Goal: Task Accomplishment & Management: Use online tool/utility

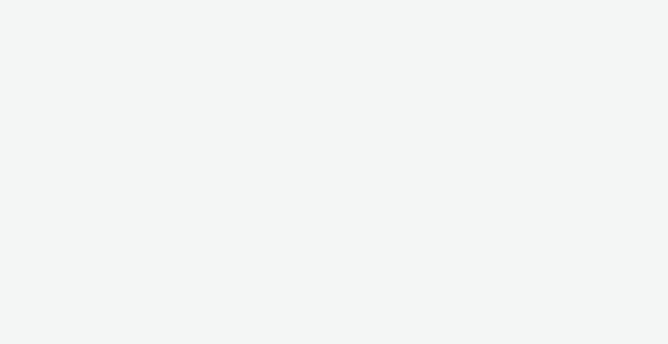
select select "2fc77e36-bb93-4aa3-9dff-dcb08e02eac6"
select select "2405a9d4-3350-4458-8d06-44f78962fa76"
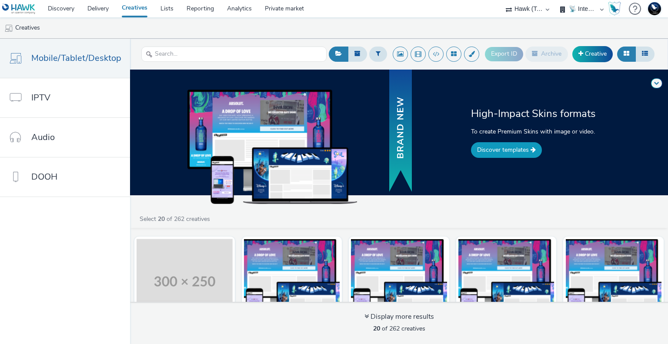
click at [507, 149] on link "Discover templates" at bounding box center [506, 150] width 71 height 16
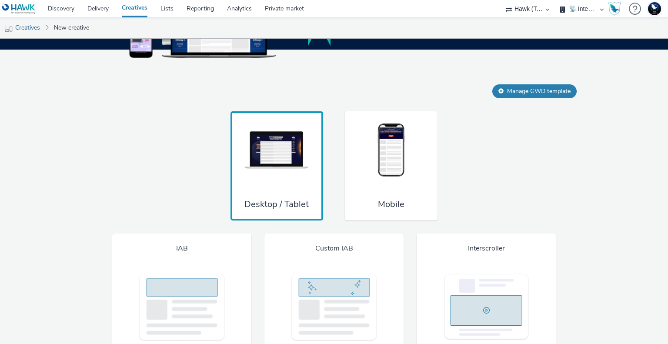
scroll to position [642, 0]
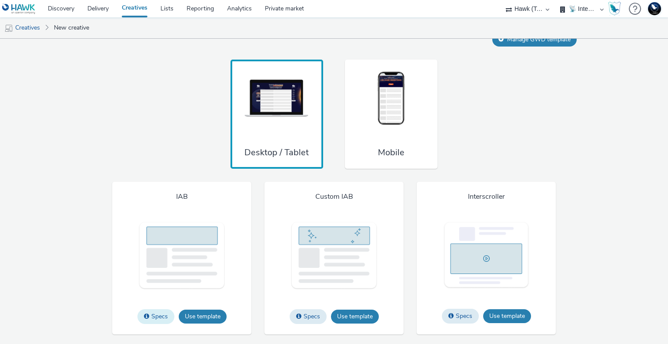
click at [160, 315] on button "Specs" at bounding box center [155, 316] width 37 height 15
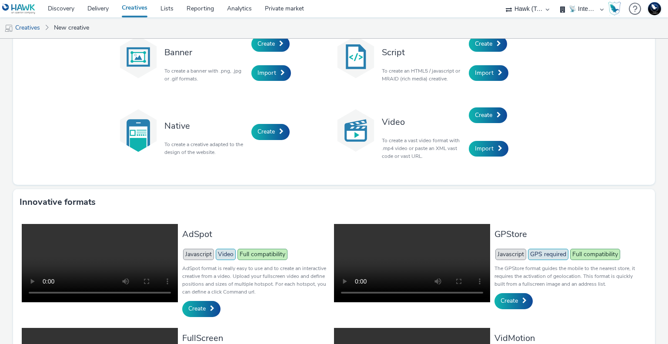
scroll to position [0, 0]
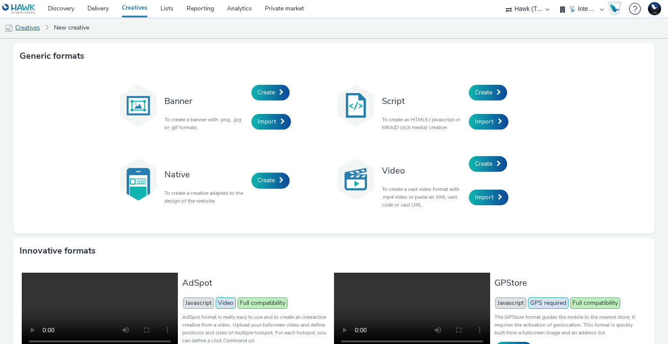
click at [31, 29] on link "Creatives" at bounding box center [22, 27] width 44 height 21
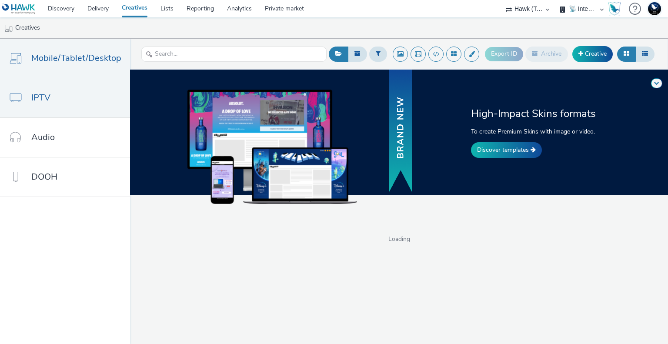
click at [52, 103] on link "IPTV" at bounding box center [65, 97] width 130 height 39
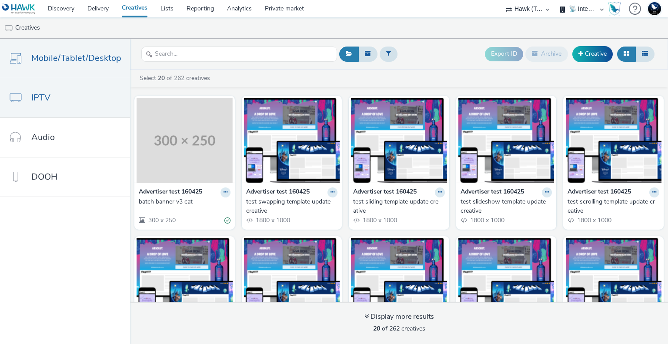
click at [68, 62] on span "Mobile/Tablet/Desktop" at bounding box center [76, 58] width 90 height 13
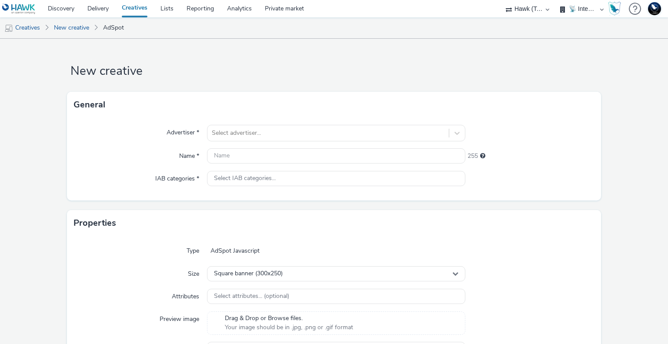
select select "2fc77e36-bb93-4aa3-9dff-dcb08e02eac6"
select select "2405a9d4-3350-4458-8d06-44f78962fa76"
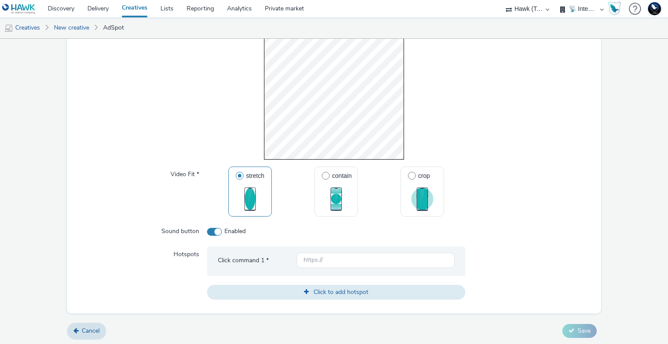
scroll to position [257, 0]
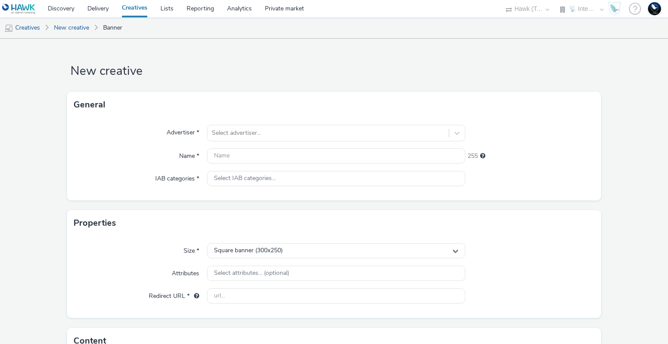
select select "2fc77e36-bb93-4aa3-9dff-dcb08e02eac6"
select select "2405a9d4-3350-4458-8d06-44f78962fa76"
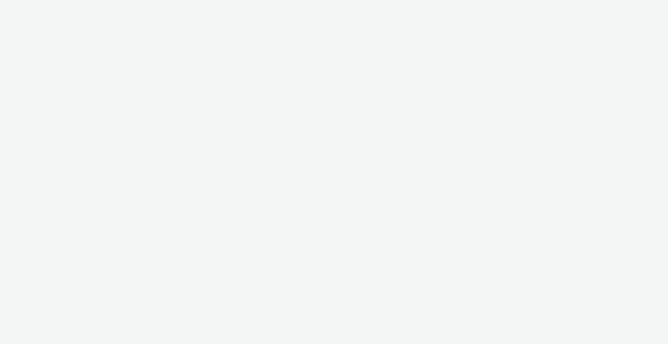
select select "2fc77e36-bb93-4aa3-9dff-dcb08e02eac6"
select select "2405a9d4-3350-4458-8d06-44f78962fa76"
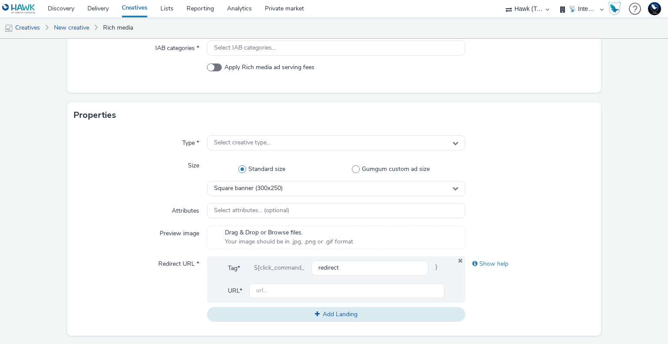
scroll to position [174, 0]
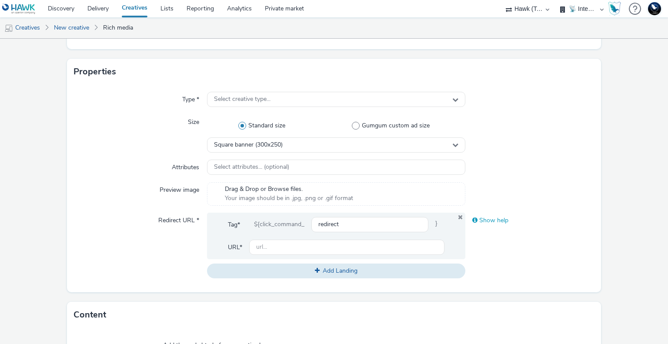
click at [499, 219] on div "Show help" at bounding box center [529, 221] width 129 height 16
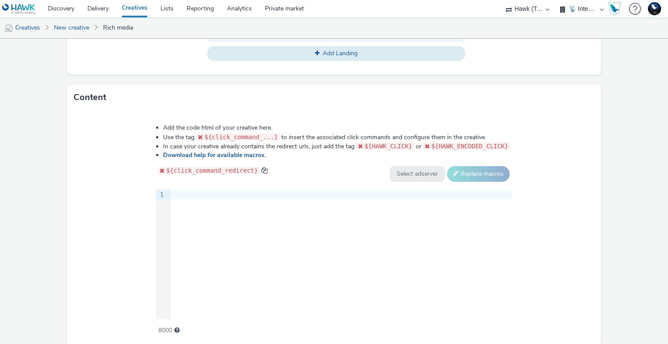
scroll to position [535, 0]
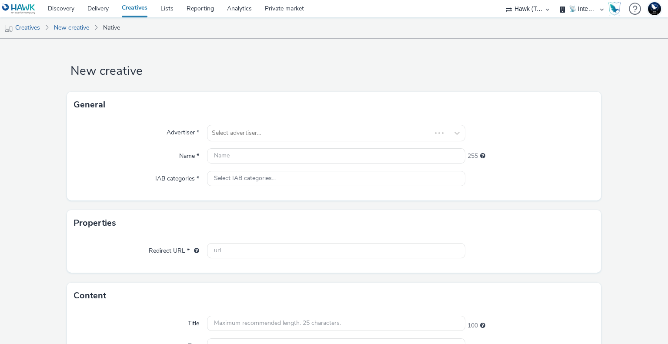
select select "2fc77e36-bb93-4aa3-9dff-dcb08e02eac6"
select select "2405a9d4-3350-4458-8d06-44f78962fa76"
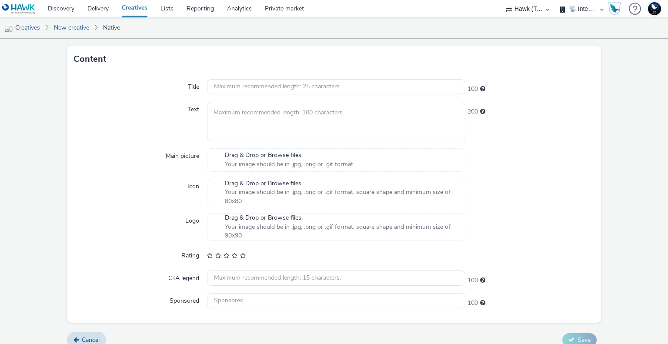
scroll to position [246, 0]
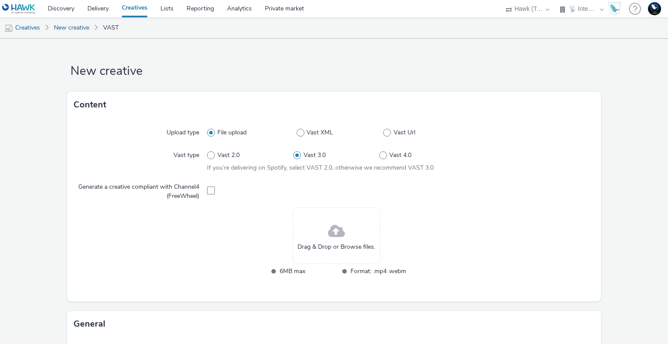
select select "2fc77e36-bb93-4aa3-9dff-dcb08e02eac6"
select select "2405a9d4-3350-4458-8d06-44f78962fa76"
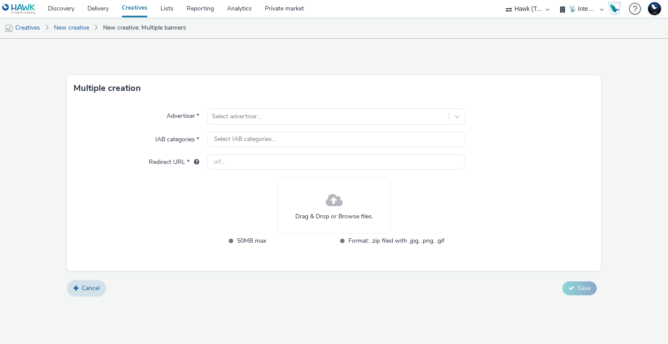
select select "2fc77e36-bb93-4aa3-9dff-dcb08e02eac6"
select select "2405a9d4-3350-4458-8d06-44f78962fa76"
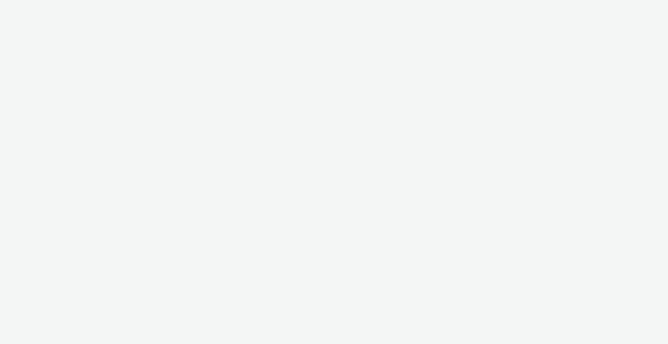
select select "2fc77e36-bb93-4aa3-9dff-dcb08e02eac6"
select select "2405a9d4-3350-4458-8d06-44f78962fa76"
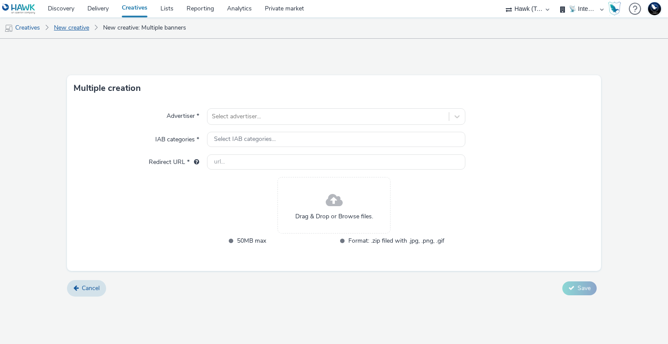
click at [85, 27] on link "New creative" at bounding box center [72, 27] width 44 height 21
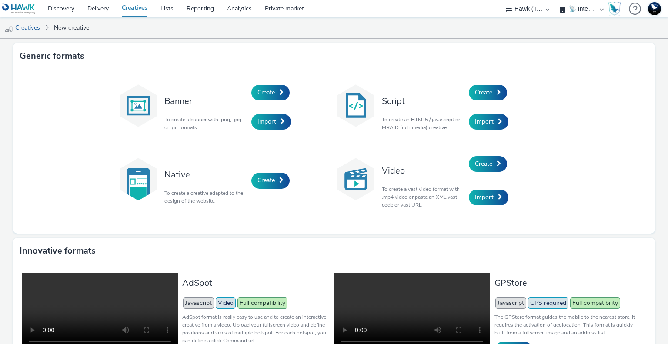
drag, startPoint x: 492, startPoint y: 198, endPoint x: 521, endPoint y: 199, distance: 29.1
click at [520, 198] on div "Import" at bounding box center [509, 196] width 83 height 33
click at [38, 27] on link "Creatives" at bounding box center [22, 27] width 44 height 21
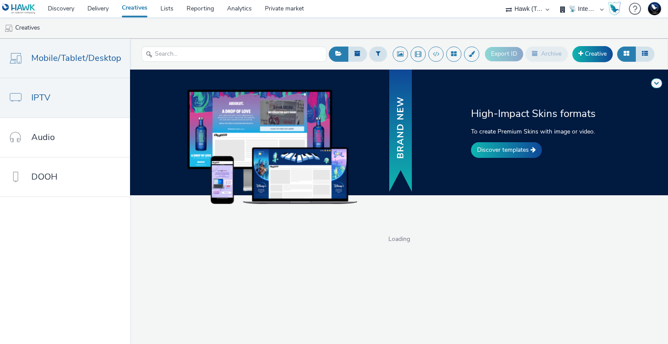
click at [49, 100] on span "IPTV" at bounding box center [40, 97] width 19 height 13
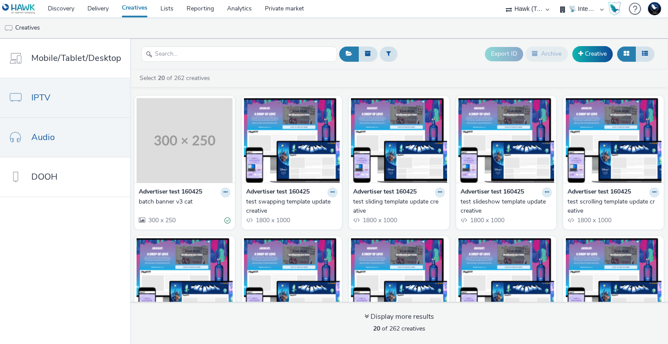
click at [60, 137] on link "Audio" at bounding box center [65, 137] width 130 height 39
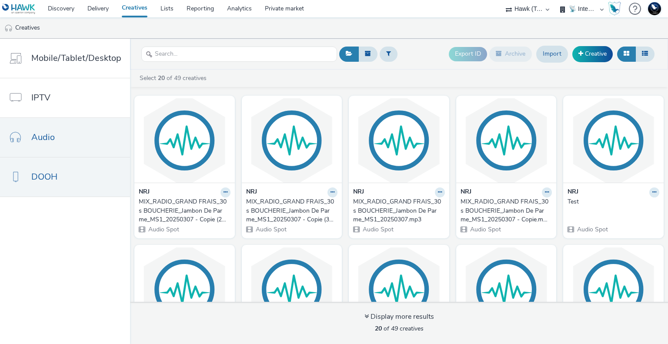
click at [86, 172] on link "DOOH" at bounding box center [65, 176] width 130 height 39
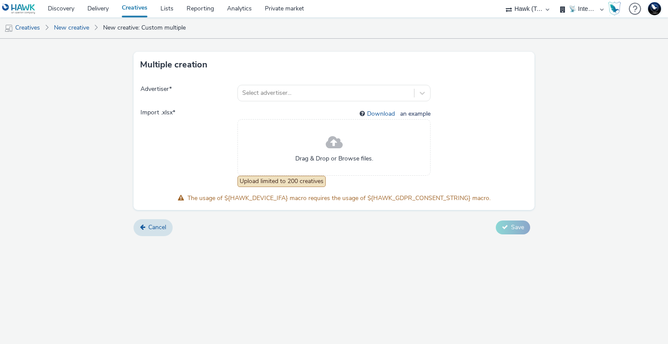
select select "2fc77e36-bb93-4aa3-9dff-dcb08e02eac6"
select select "2405a9d4-3350-4458-8d06-44f78962fa76"
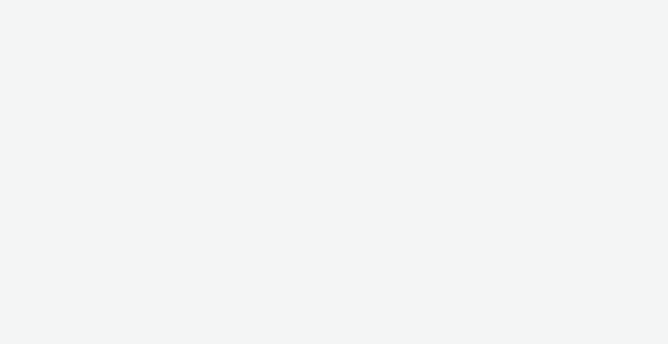
select select "2fc77e36-bb93-4aa3-9dff-dcb08e02eac6"
select select "2405a9d4-3350-4458-8d06-44f78962fa76"
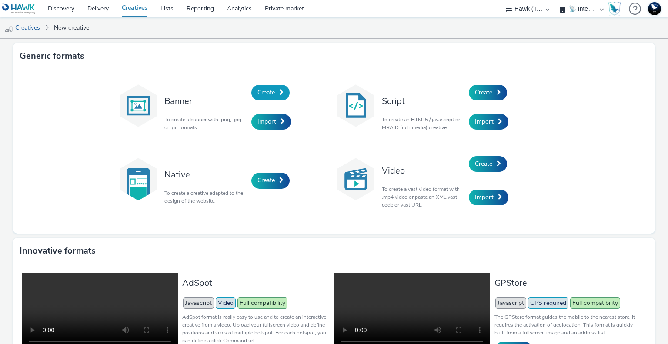
click at [272, 93] on link "Create" at bounding box center [270, 93] width 38 height 16
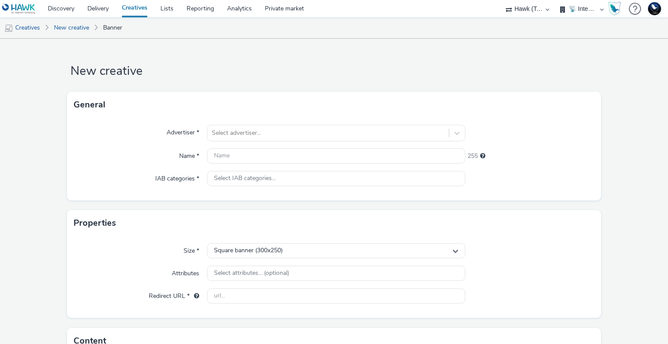
click at [428, 78] on h1 "New creative" at bounding box center [334, 71] width 534 height 17
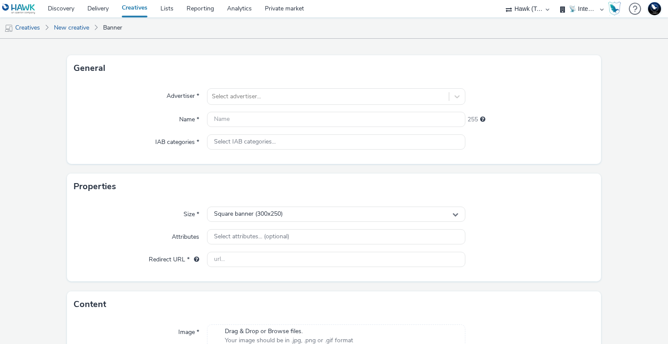
scroll to position [109, 0]
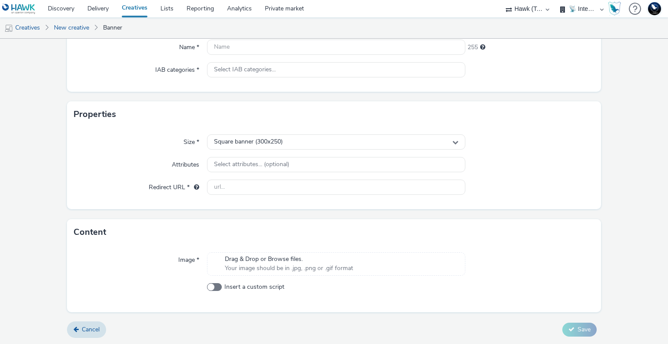
click at [265, 266] on span "Your image should be in .jpg, .png or .gif format" at bounding box center [289, 268] width 128 height 9
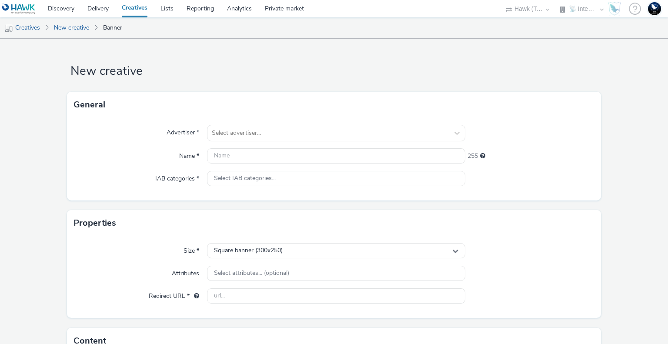
select select "2fc77e36-bb93-4aa3-9dff-dcb08e02eac6"
select select "2405a9d4-3350-4458-8d06-44f78962fa76"
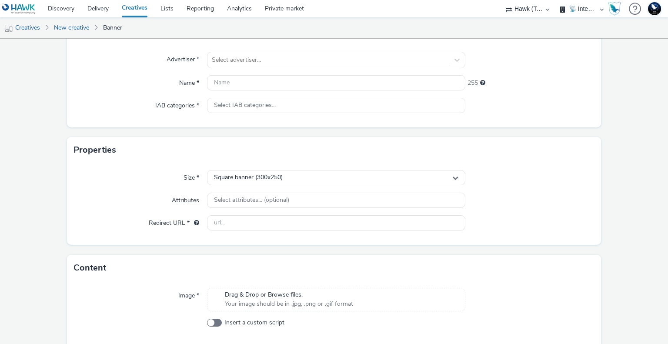
scroll to position [109, 0]
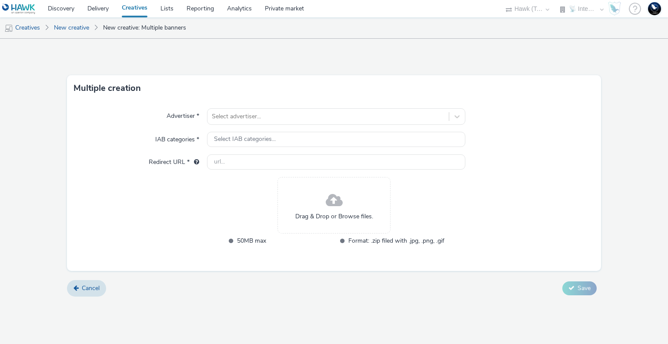
select select "2fc77e36-bb93-4aa3-9dff-dcb08e02eac6"
select select "2405a9d4-3350-4458-8d06-44f78962fa76"
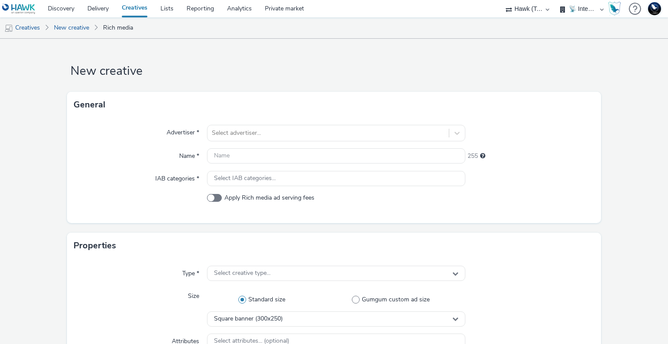
select select "2fc77e36-bb93-4aa3-9dff-dcb08e02eac6"
select select "2405a9d4-3350-4458-8d06-44f78962fa76"
select select "2fc77e36-bb93-4aa3-9dff-dcb08e02eac6"
select select "2405a9d4-3350-4458-8d06-44f78962fa76"
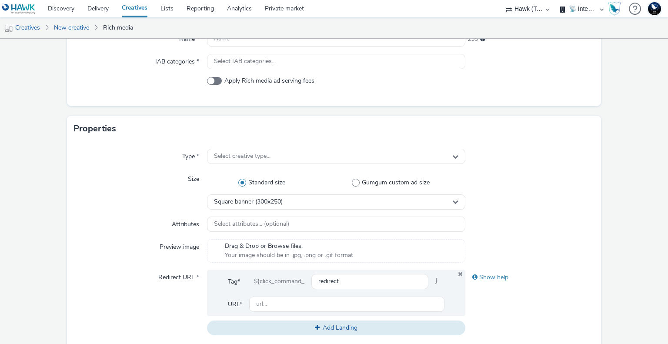
scroll to position [174, 0]
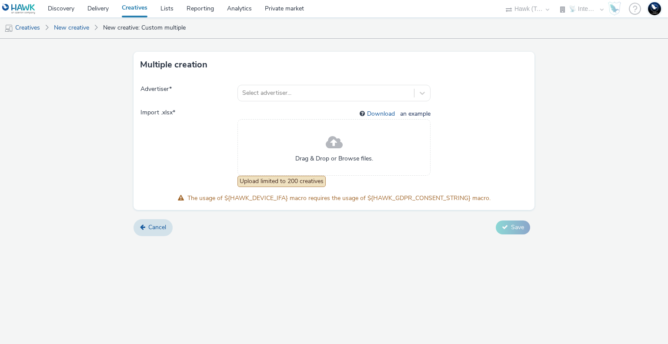
select select "2fc77e36-bb93-4aa3-9dff-dcb08e02eac6"
select select "2405a9d4-3350-4458-8d06-44f78962fa76"
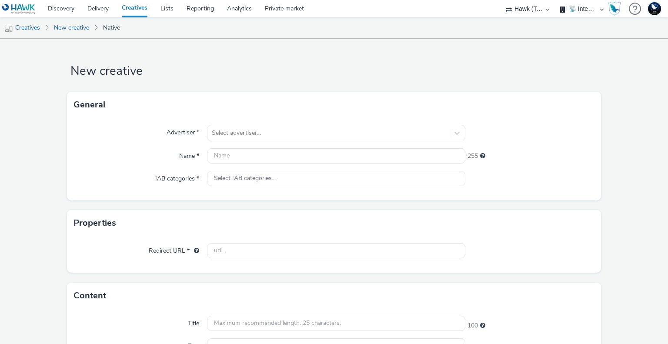
select select "2fc77e36-bb93-4aa3-9dff-dcb08e02eac6"
select select "2405a9d4-3350-4458-8d06-44f78962fa76"
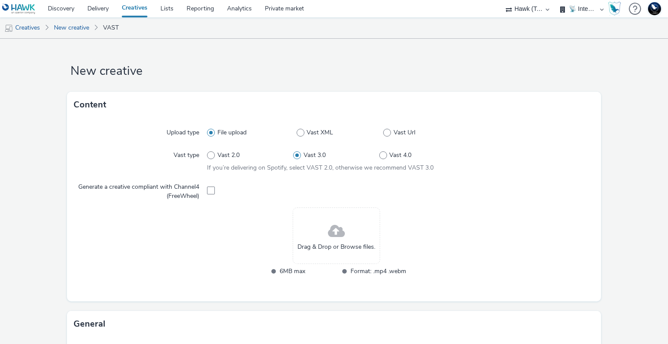
select select "2fc77e36-bb93-4aa3-9dff-dcb08e02eac6"
select select "2405a9d4-3350-4458-8d06-44f78962fa76"
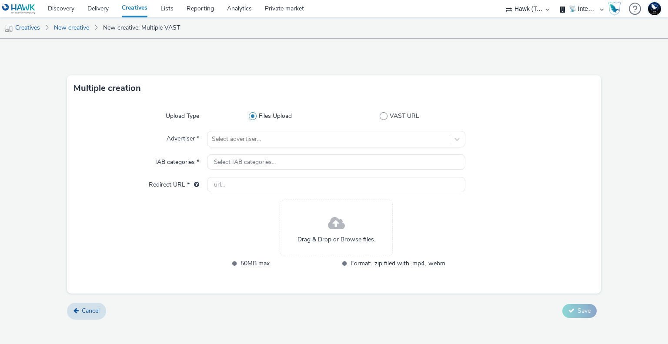
select select "2fc77e36-bb93-4aa3-9dff-dcb08e02eac6"
select select "2405a9d4-3350-4458-8d06-44f78962fa76"
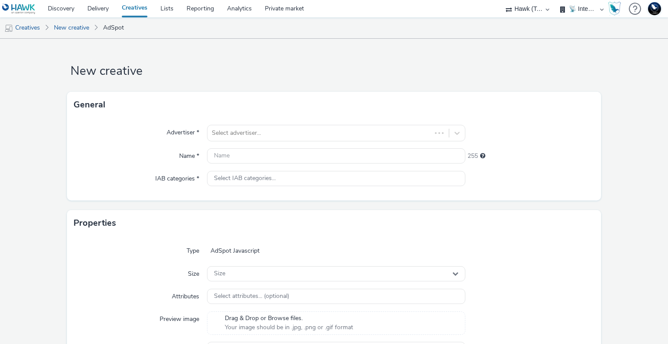
select select "2fc77e36-bb93-4aa3-9dff-dcb08e02eac6"
select select "2405a9d4-3350-4458-8d06-44f78962fa76"
select select "2fc77e36-bb93-4aa3-9dff-dcb08e02eac6"
select select "2405a9d4-3350-4458-8d06-44f78962fa76"
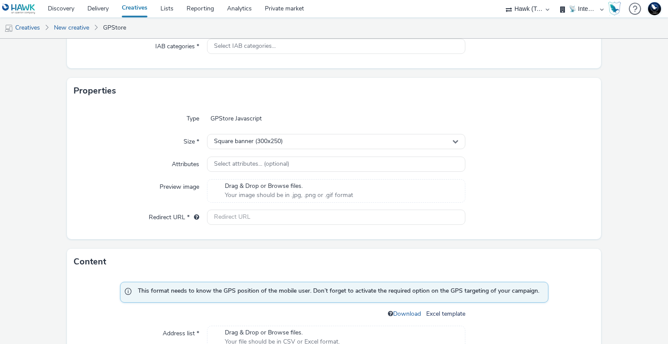
scroll to position [217, 0]
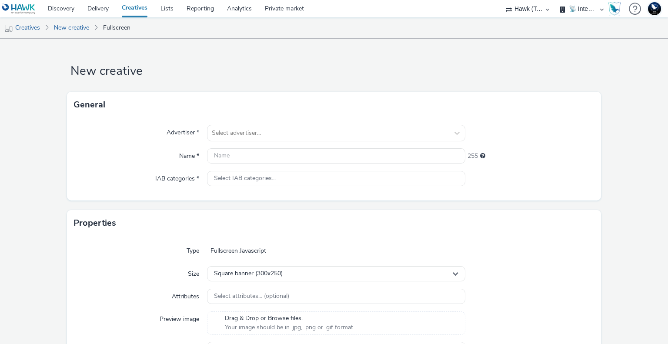
select select "2fc77e36-bb93-4aa3-9dff-dcb08e02eac6"
select select "2405a9d4-3350-4458-8d06-44f78962fa76"
select select "2fc77e36-bb93-4aa3-9dff-dcb08e02eac6"
select select "2405a9d4-3350-4458-8d06-44f78962fa76"
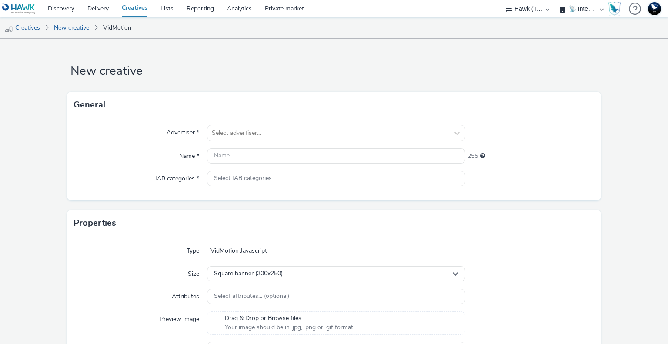
scroll to position [237, 0]
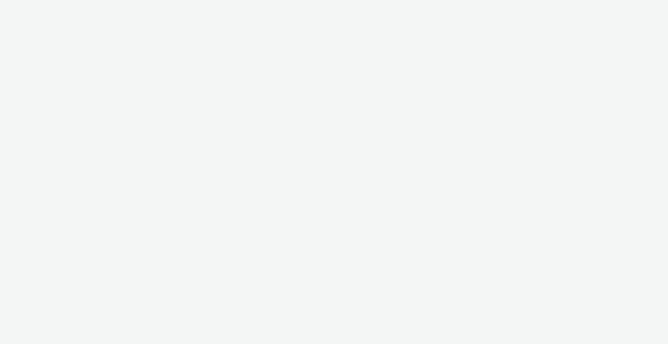
select select "2fc77e36-bb93-4aa3-9dff-dcb08e02eac6"
select select "2405a9d4-3350-4458-8d06-44f78962fa76"
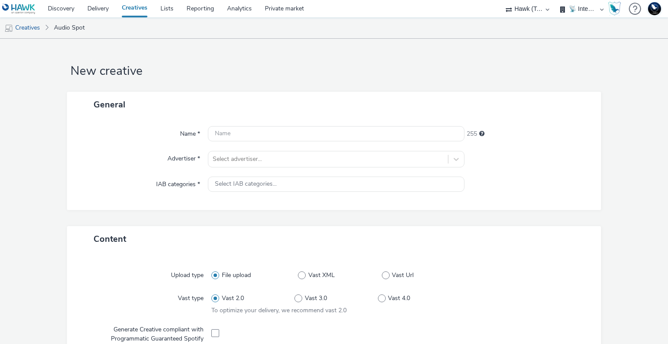
select select "2fc77e36-bb93-4aa3-9dff-dcb08e02eac6"
select select "2405a9d4-3350-4458-8d06-44f78962fa76"
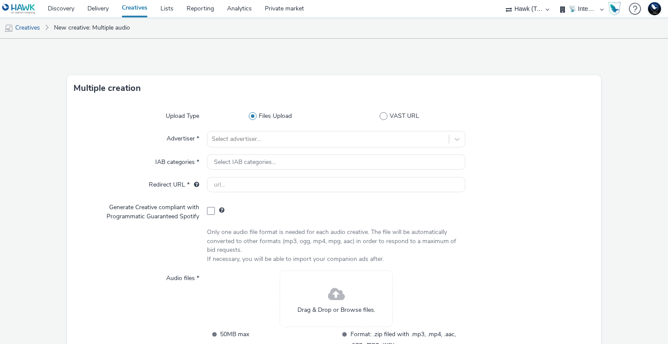
select select "2fc77e36-bb93-4aa3-9dff-dcb08e02eac6"
select select "2405a9d4-3350-4458-8d06-44f78962fa76"
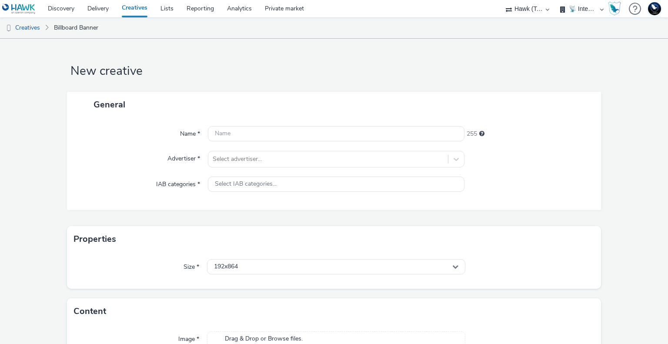
select select "2fc77e36-bb93-4aa3-9dff-dcb08e02eac6"
select select "2405a9d4-3350-4458-8d06-44f78962fa76"
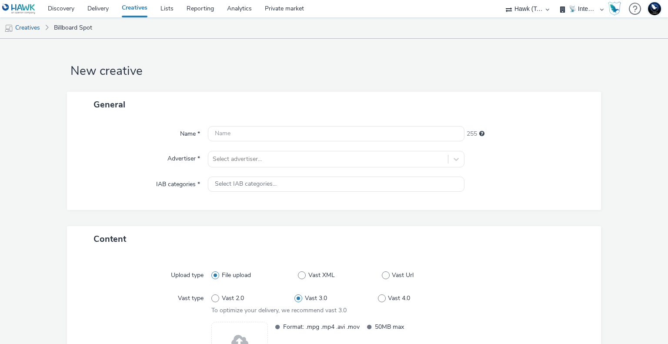
select select "2fc77e36-bb93-4aa3-9dff-dcb08e02eac6"
select select "2405a9d4-3350-4458-8d06-44f78962fa76"
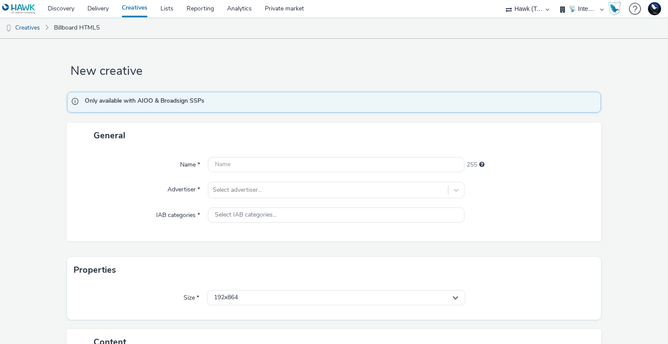
select select "2fc77e36-bb93-4aa3-9dff-dcb08e02eac6"
select select "2405a9d4-3350-4458-8d06-44f78962fa76"
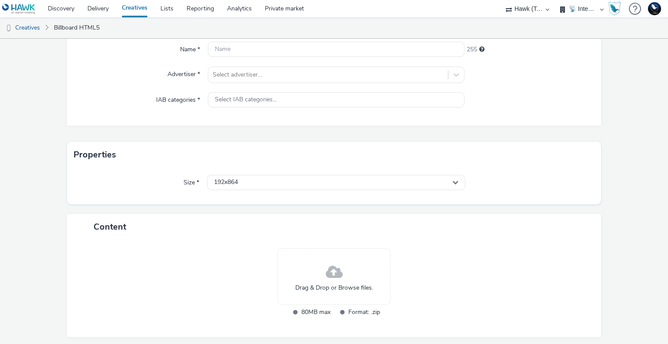
scroll to position [146, 0]
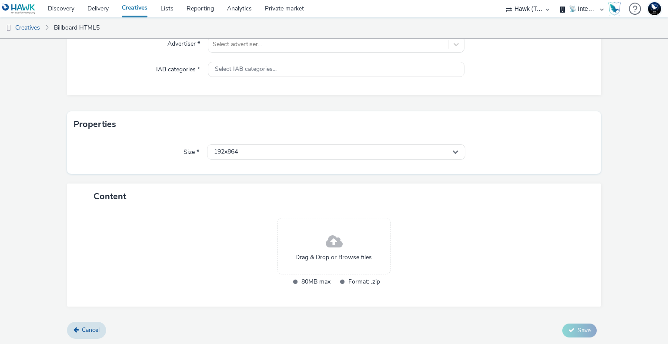
click at [325, 281] on span "80MB max" at bounding box center [317, 281] width 32 height 10
drag, startPoint x: 326, startPoint y: 281, endPoint x: 299, endPoint y: 280, distance: 27.8
click at [301, 280] on span "80MB max" at bounding box center [317, 281] width 32 height 10
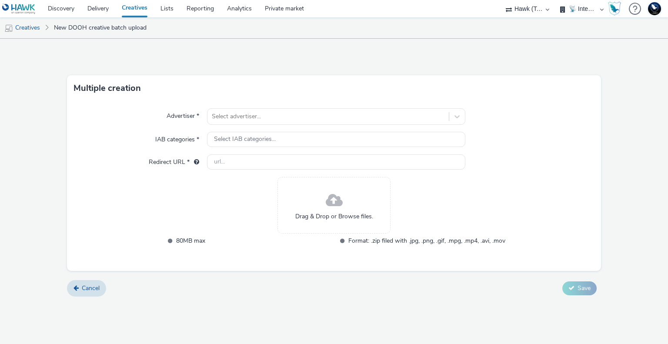
select select "2fc77e36-bb93-4aa3-9dff-dcb08e02eac6"
select select "2405a9d4-3350-4458-8d06-44f78962fa76"
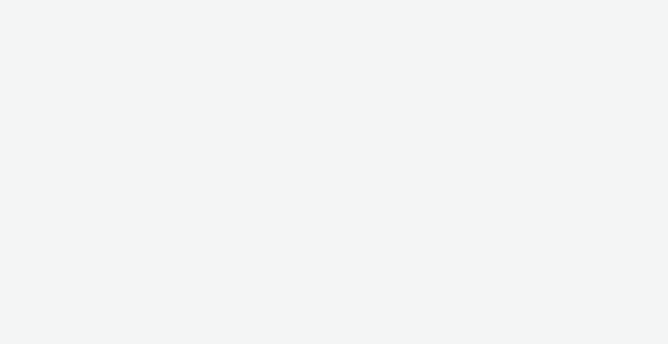
select select "2fc77e36-bb93-4aa3-9dff-dcb08e02eac6"
select select "2405a9d4-3350-4458-8d06-44f78962fa76"
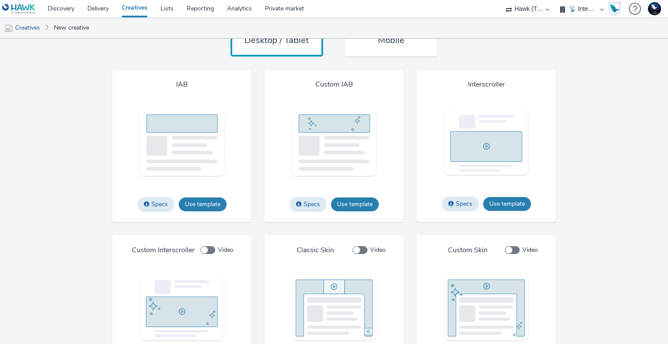
scroll to position [788, 0]
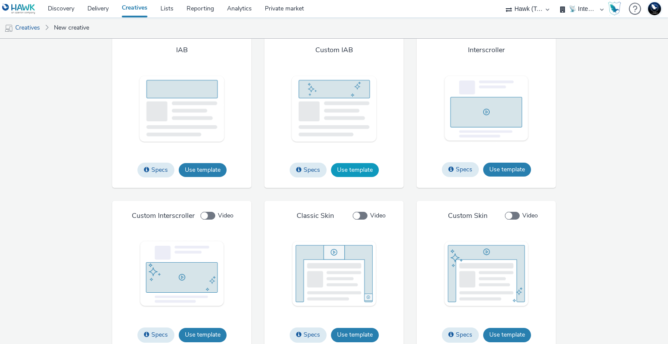
click at [359, 168] on button "Use template" at bounding box center [355, 170] width 48 height 14
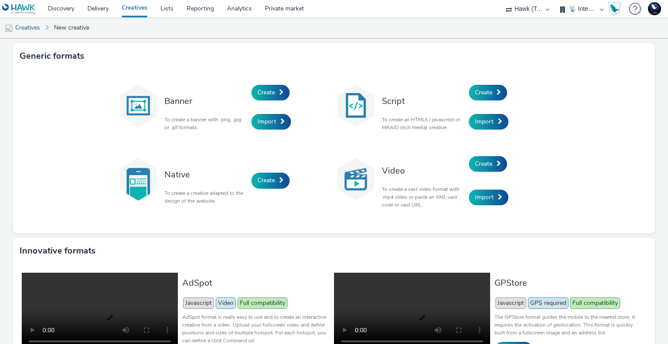
select select "2fc77e36-bb93-4aa3-9dff-dcb08e02eac6"
select select "2405a9d4-3350-4458-8d06-44f78962fa76"
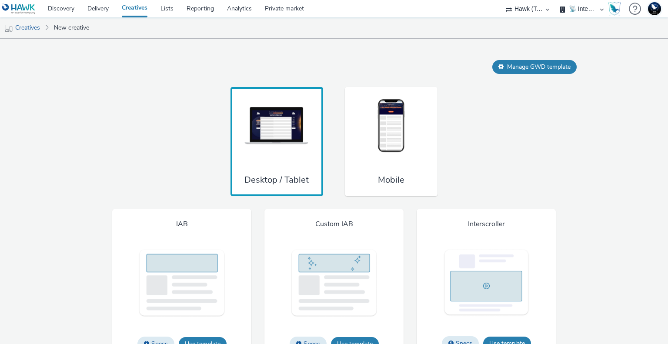
scroll to position [701, 0]
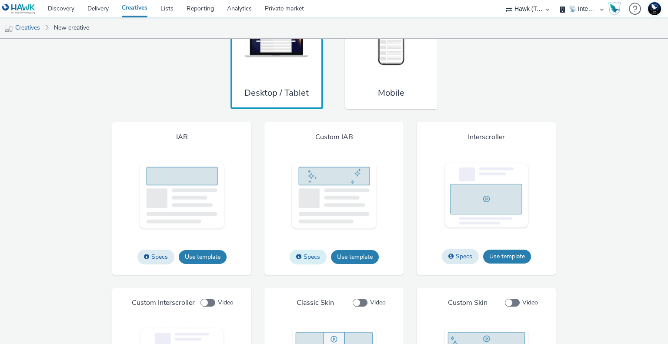
click at [306, 260] on button "Specs" at bounding box center [307, 256] width 37 height 15
click at [452, 258] on button "Specs" at bounding box center [460, 256] width 37 height 15
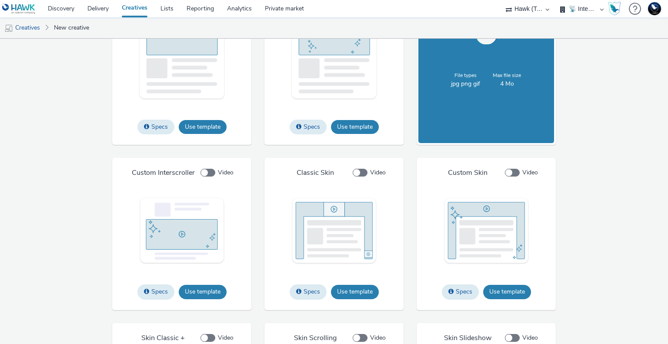
scroll to position [832, 0]
click at [452, 289] on button "Specs" at bounding box center [460, 291] width 37 height 15
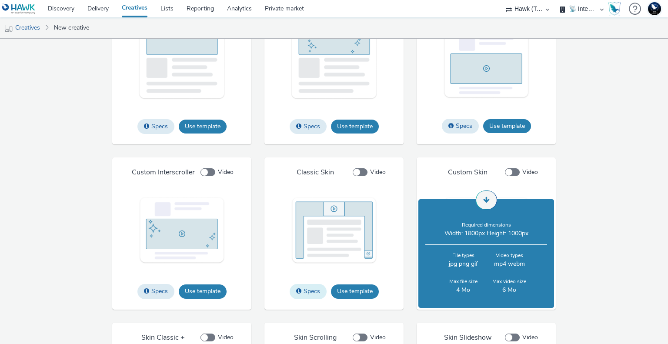
click at [297, 288] on span at bounding box center [298, 291] width 5 height 6
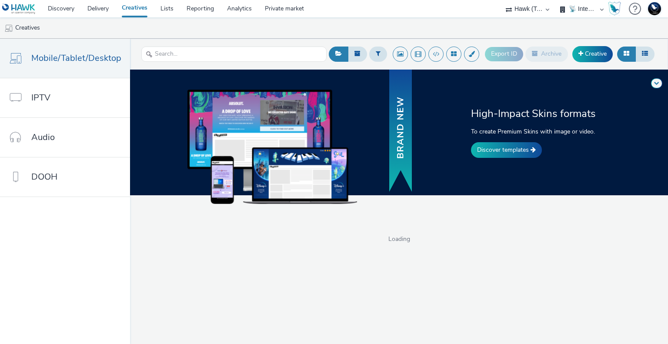
select select "2fc77e36-bb93-4aa3-9dff-dcb08e02eac6"
select select "2405a9d4-3350-4458-8d06-44f78962fa76"
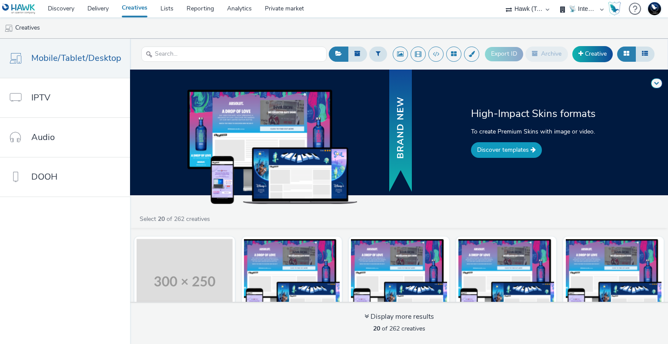
click at [517, 149] on link "Discover templates" at bounding box center [506, 150] width 71 height 16
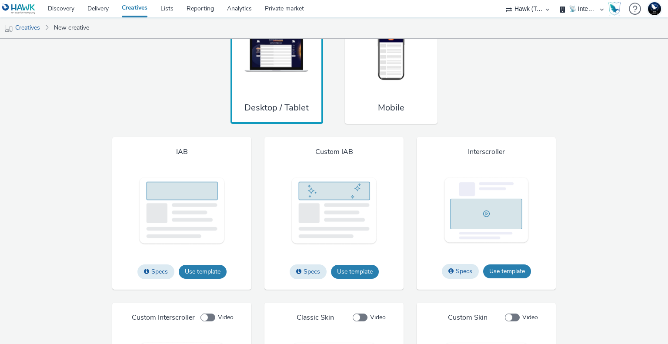
scroll to position [701, 0]
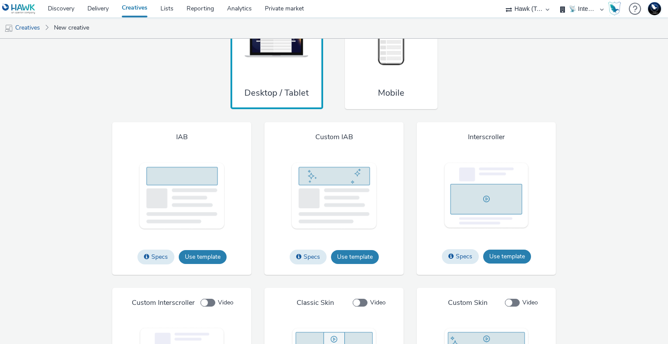
click at [375, 85] on div "Mobile" at bounding box center [391, 55] width 93 height 110
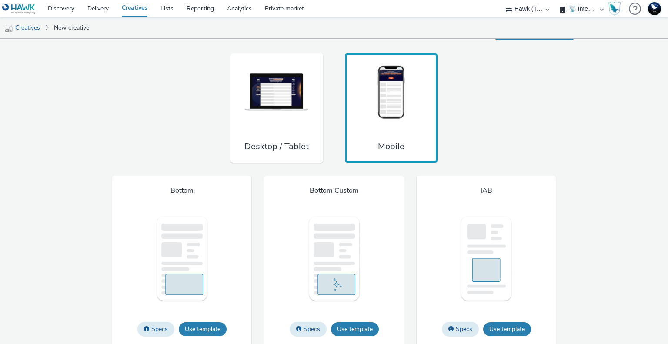
scroll to position [642, 0]
